Goal: Information Seeking & Learning: Learn about a topic

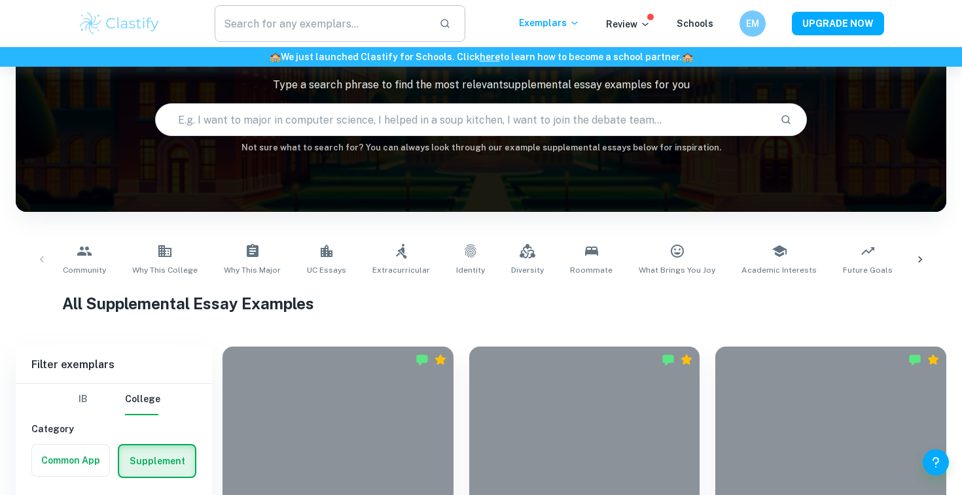
scroll to position [94, 0]
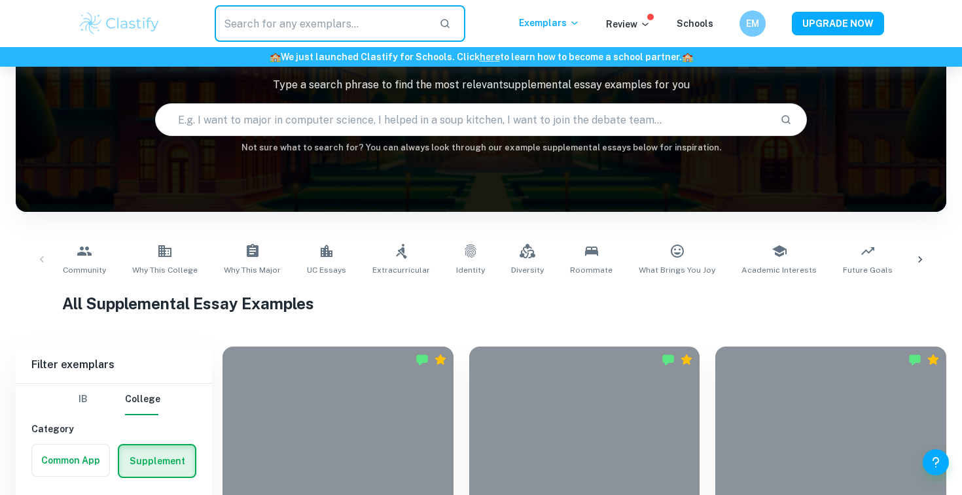
click at [339, 22] on input "text" at bounding box center [322, 23] width 214 height 37
click at [135, 26] on img at bounding box center [119, 23] width 83 height 26
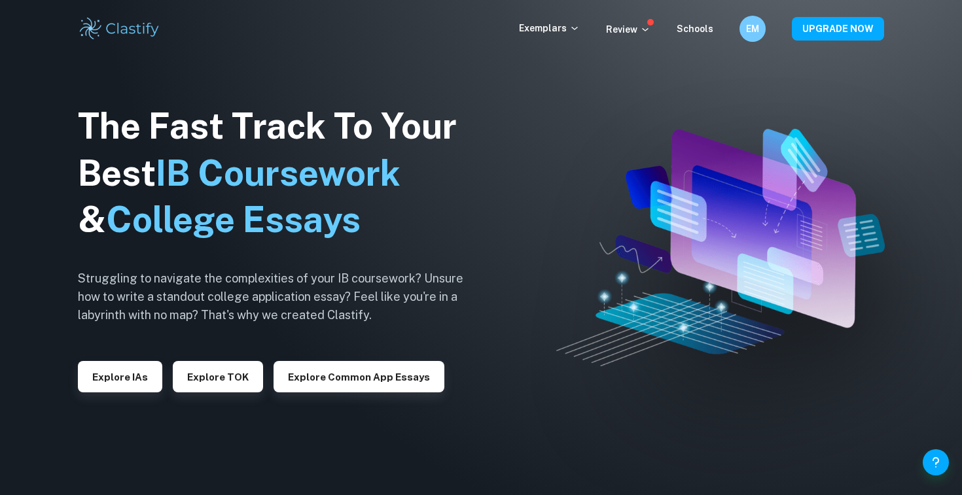
click at [558, 39] on div "Exemplars Review Schools EM UPGRADE NOW" at bounding box center [481, 29] width 838 height 26
click at [566, 33] on p "Exemplars" at bounding box center [549, 28] width 61 height 14
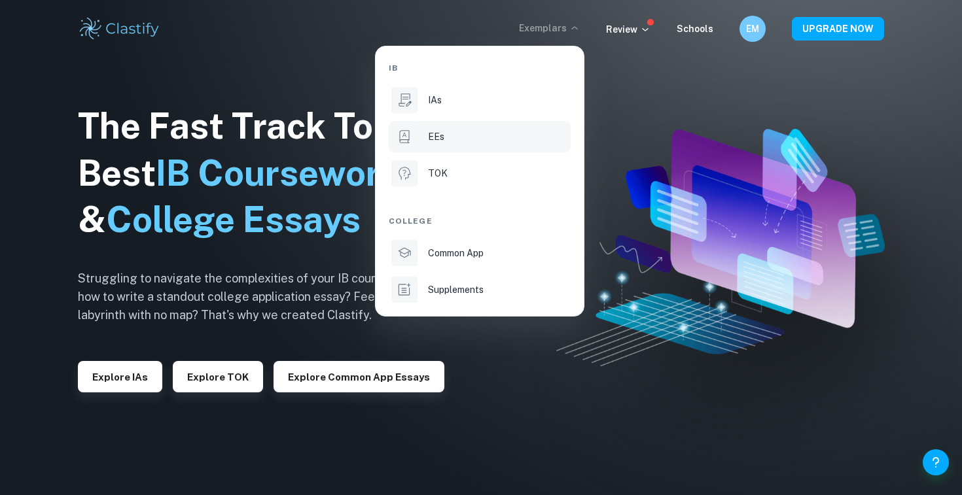
click at [463, 138] on div "EEs" at bounding box center [498, 137] width 140 height 14
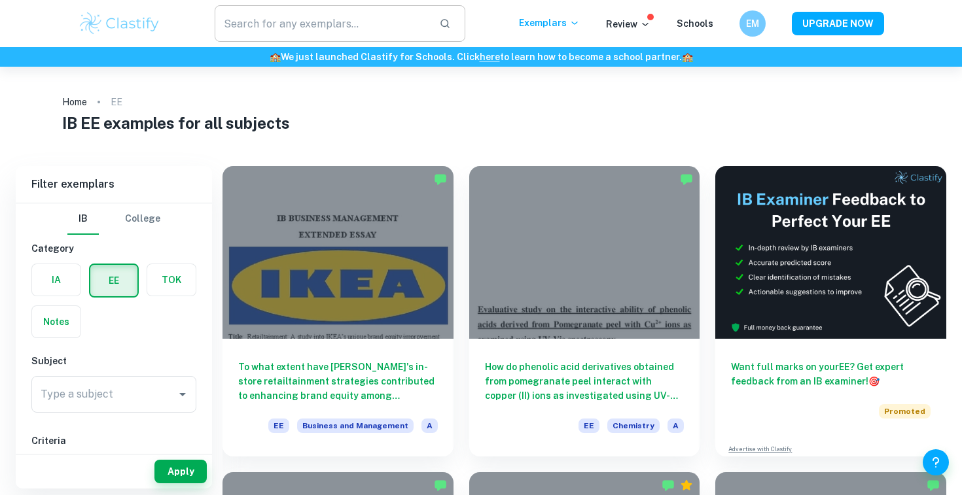
click at [399, 12] on input "text" at bounding box center [322, 23] width 214 height 37
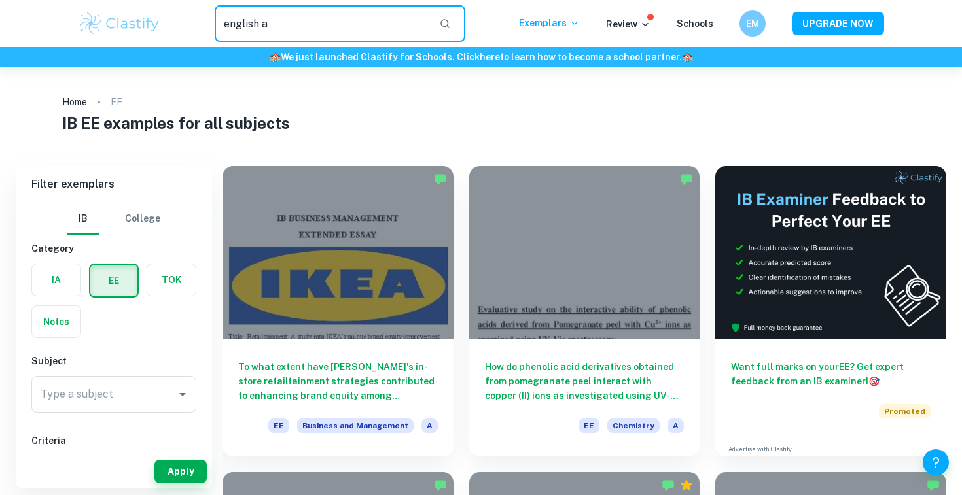
type input "english a"
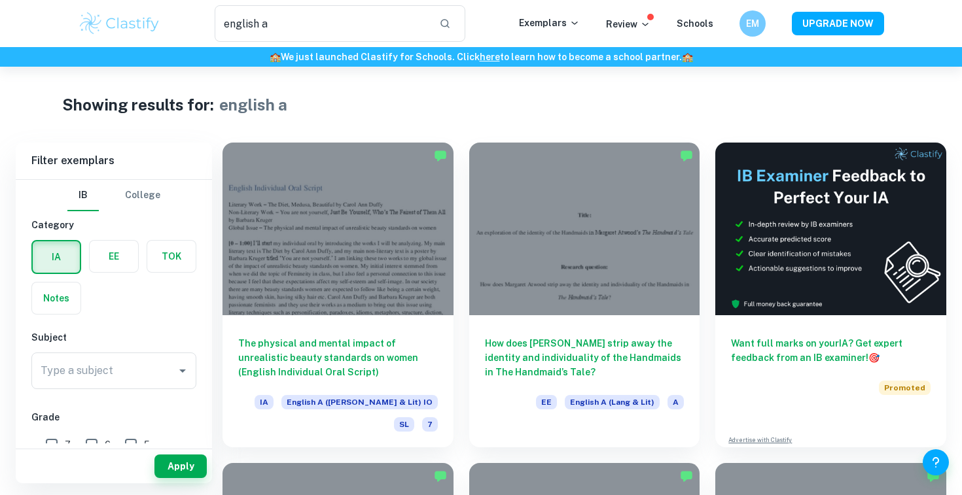
click at [122, 266] on label "button" at bounding box center [114, 256] width 48 height 31
click at [0, 0] on input "radio" at bounding box center [0, 0] width 0 height 0
click at [191, 468] on button "Apply" at bounding box center [180, 467] width 52 height 24
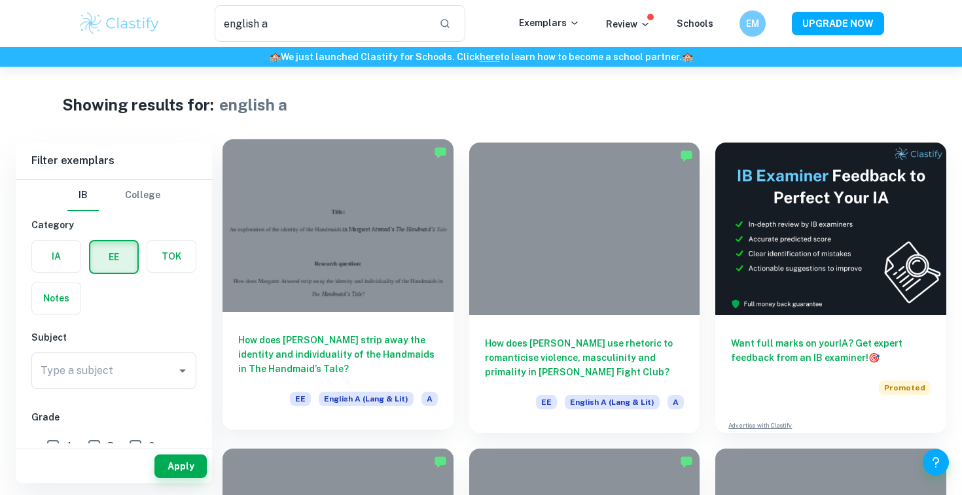
click at [428, 353] on h6 "How does [PERSON_NAME] strip away the identity and individuality of the Handmai…" at bounding box center [338, 354] width 200 height 43
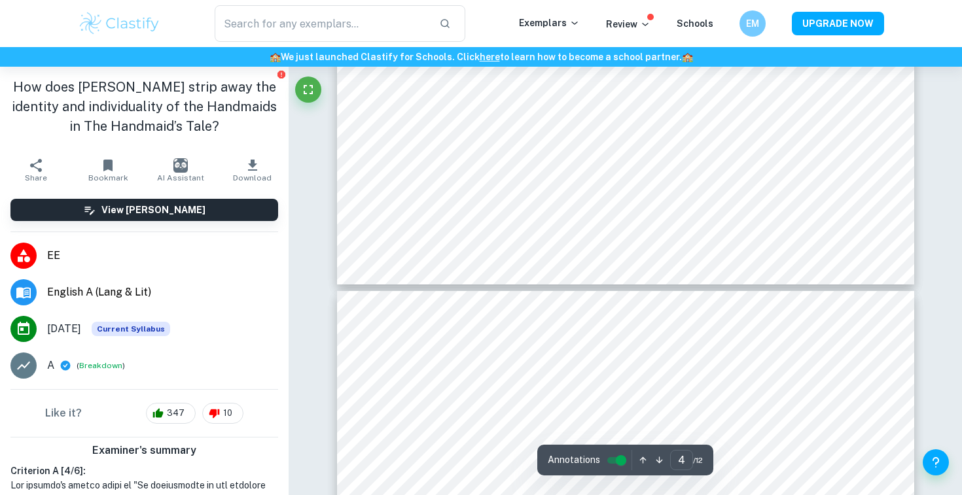
scroll to position [3267, 0]
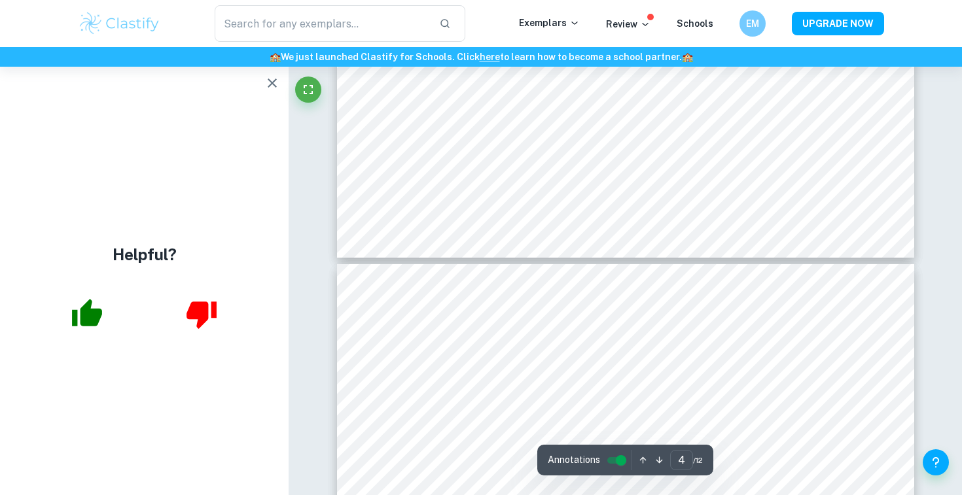
type input "5"
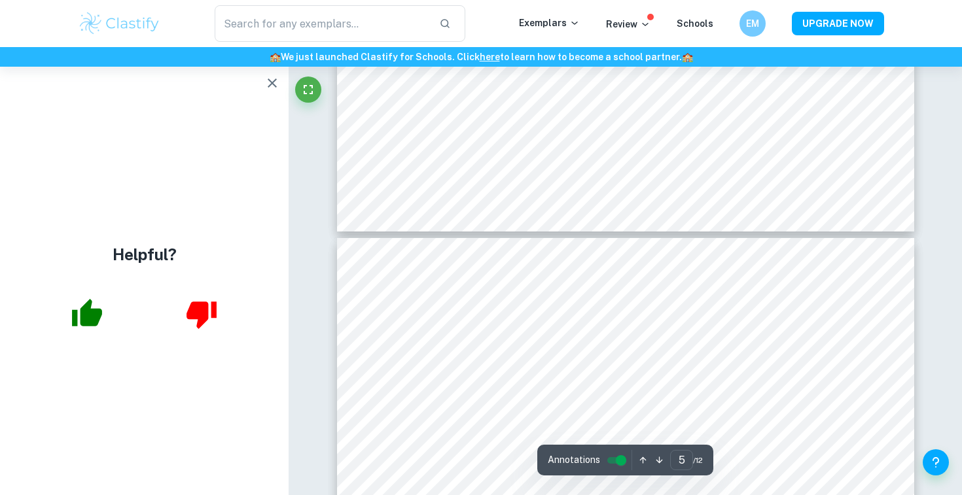
scroll to position [3322, 0]
